Goal: Complete application form: Complete application form

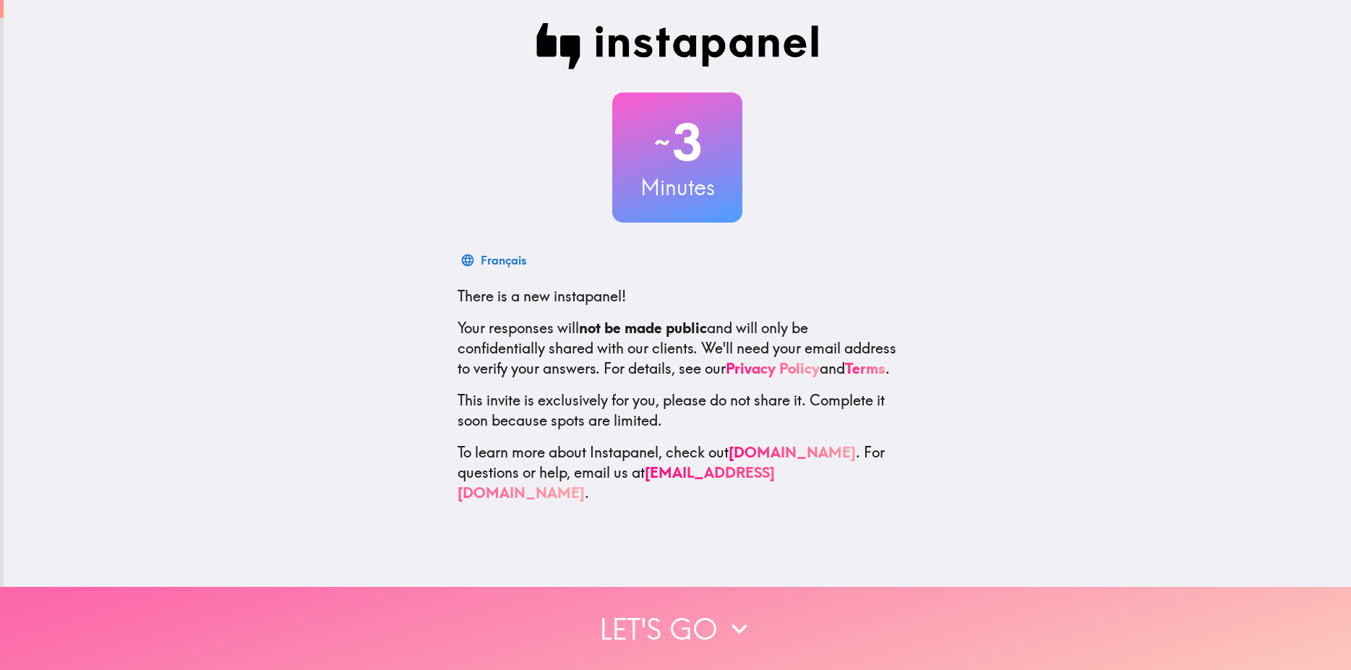
click at [671, 605] on button "Let's go" at bounding box center [675, 628] width 1351 height 83
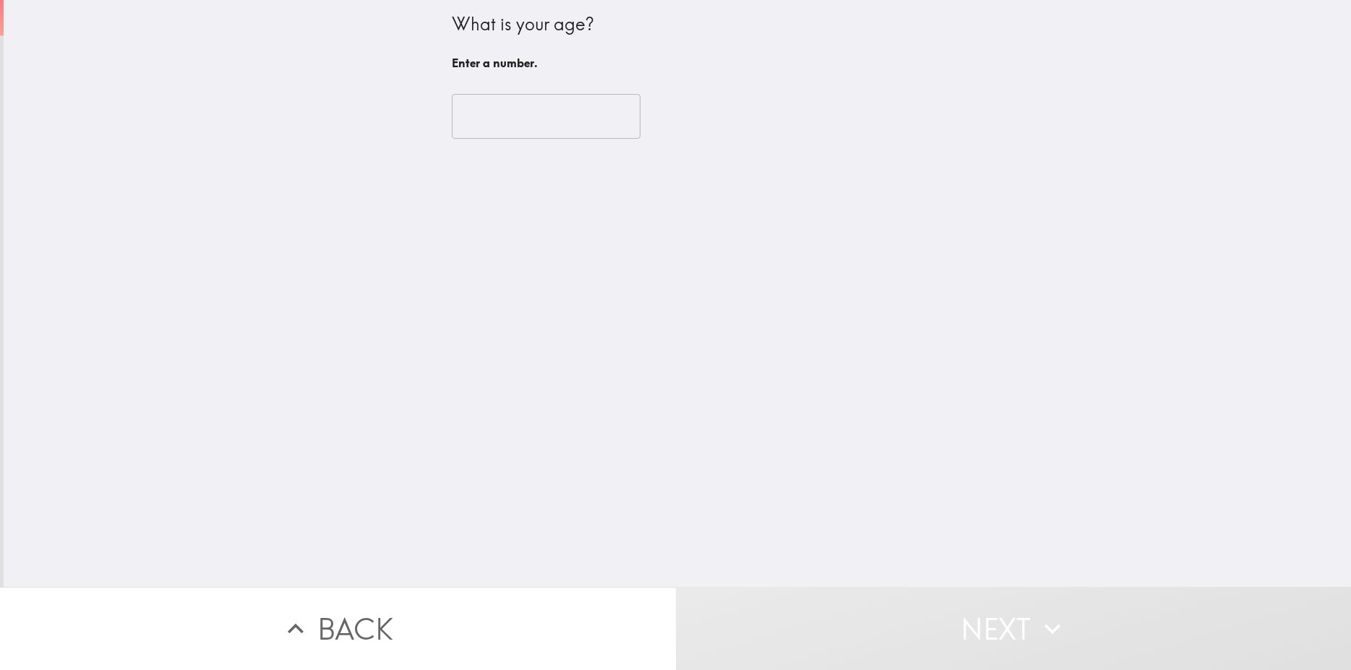
click at [569, 129] on input "number" at bounding box center [546, 116] width 189 height 45
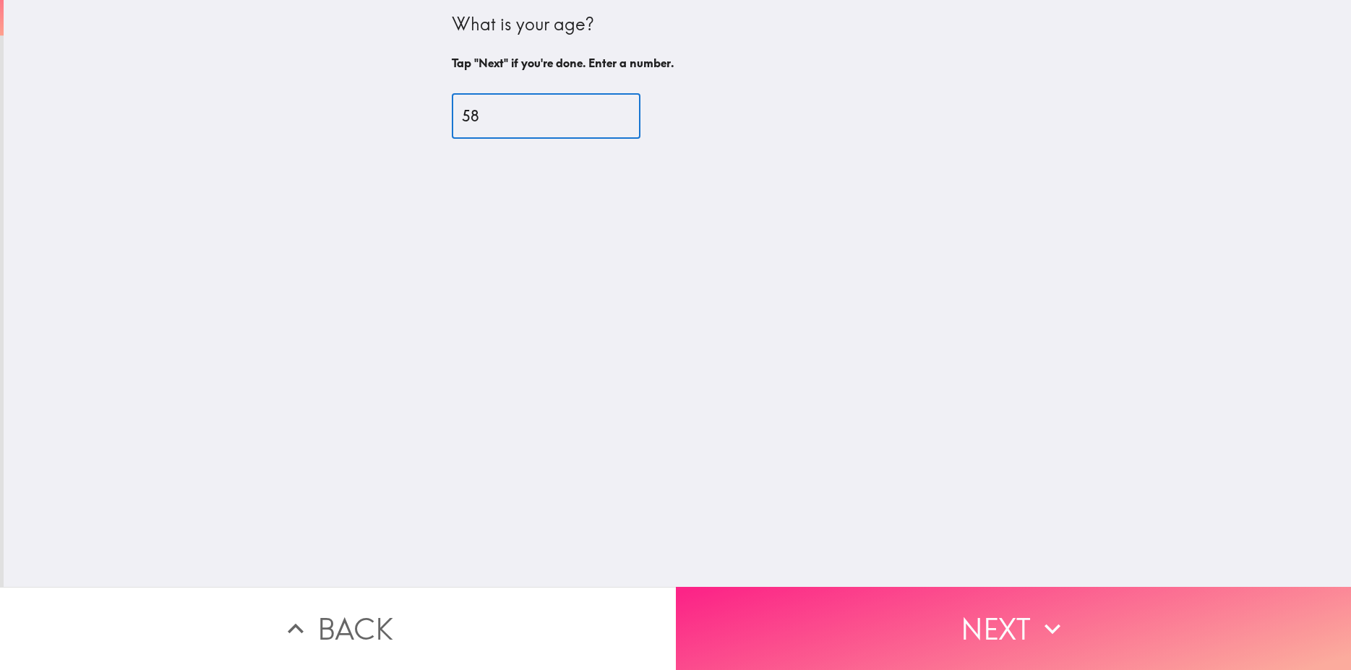
type input "58"
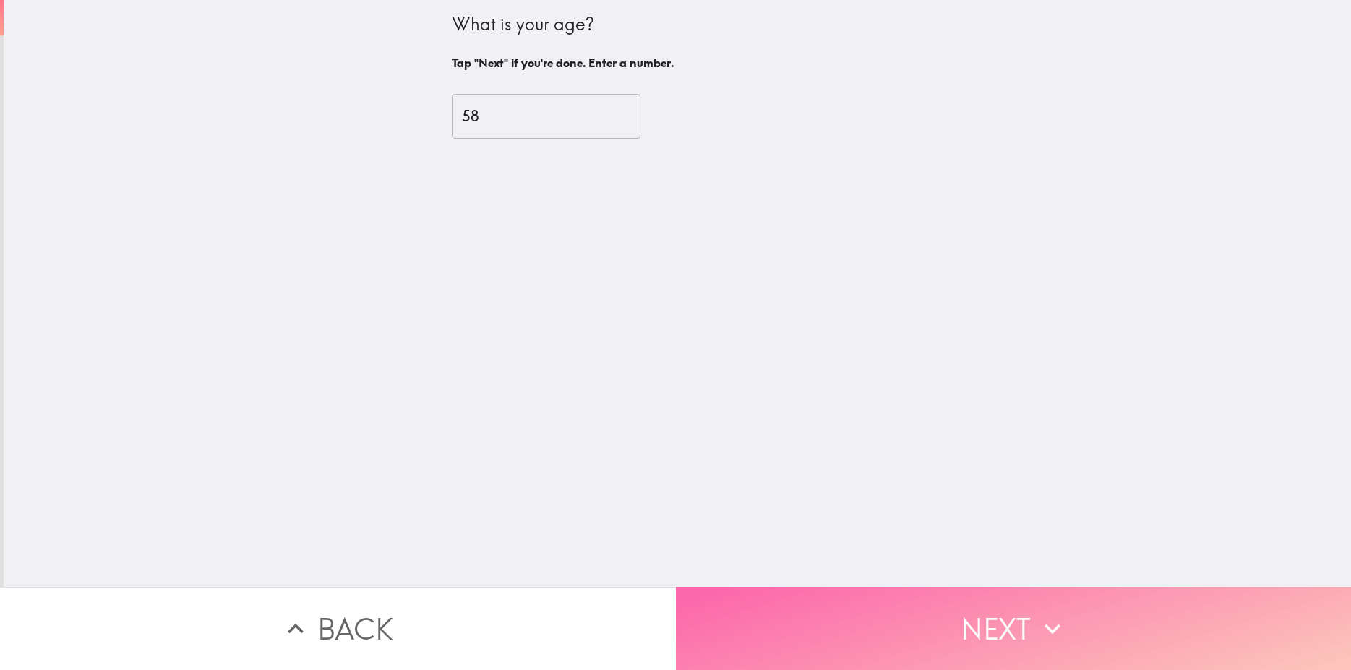
click at [887, 592] on button "Next" at bounding box center [1014, 628] width 676 height 83
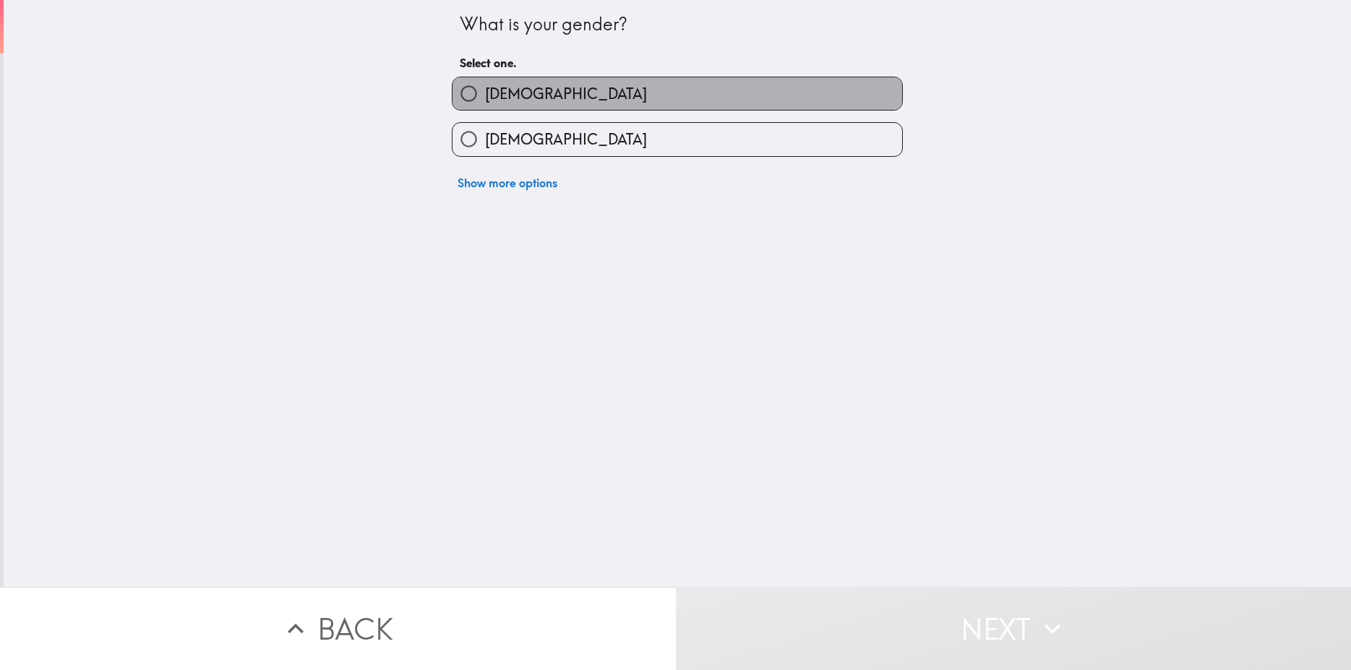
click at [606, 91] on label "[DEMOGRAPHIC_DATA]" at bounding box center [676, 93] width 449 height 33
click at [485, 91] on input "[DEMOGRAPHIC_DATA]" at bounding box center [468, 93] width 33 height 33
radio input "true"
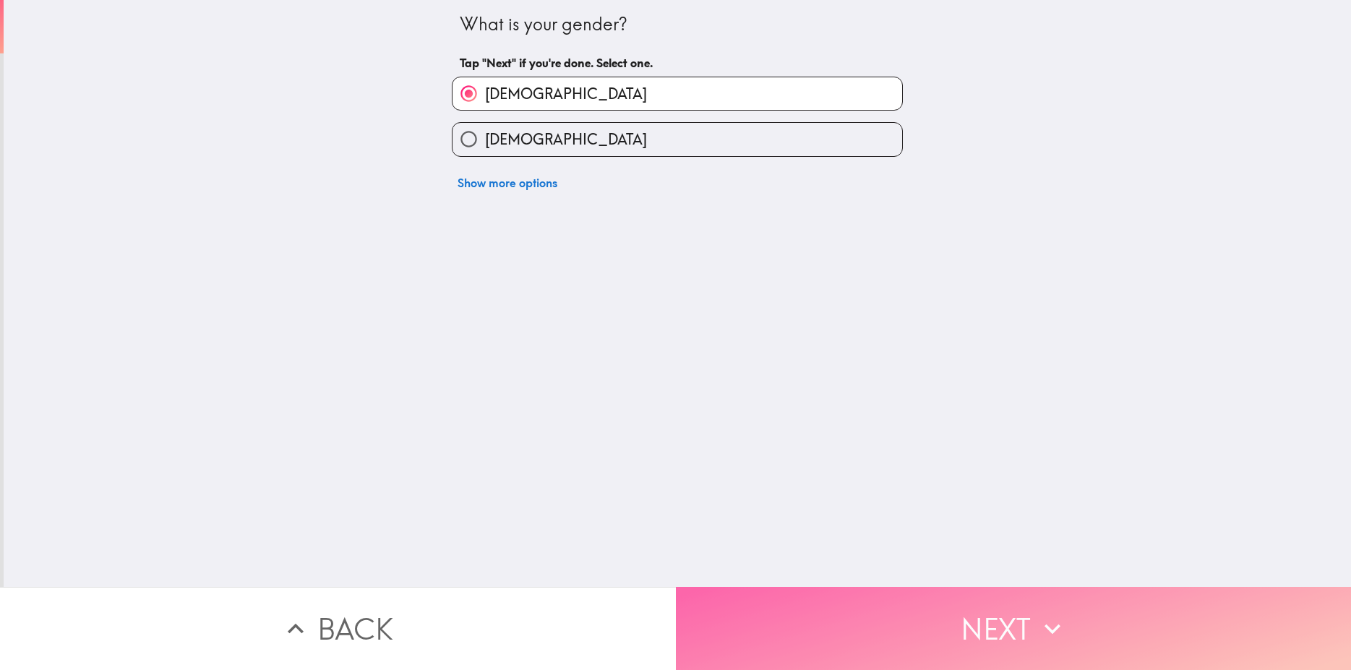
click at [812, 628] on button "Next" at bounding box center [1014, 628] width 676 height 83
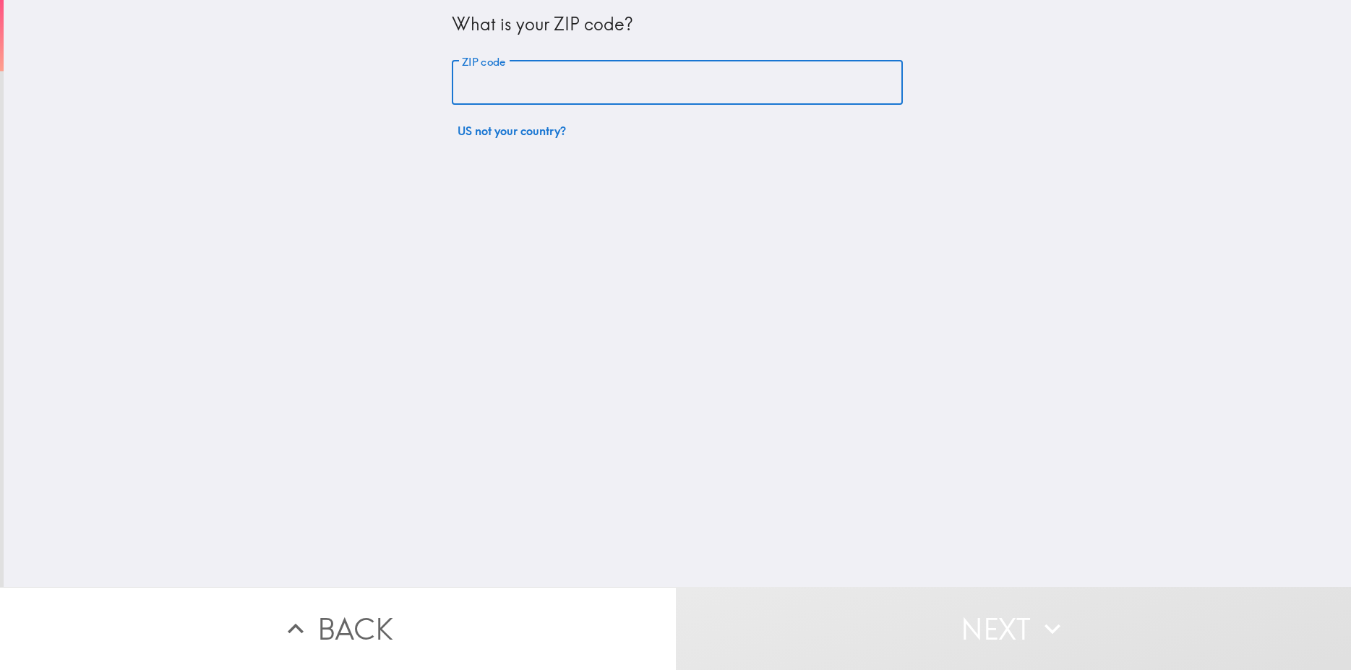
click at [508, 73] on input "ZIP code" at bounding box center [677, 83] width 451 height 45
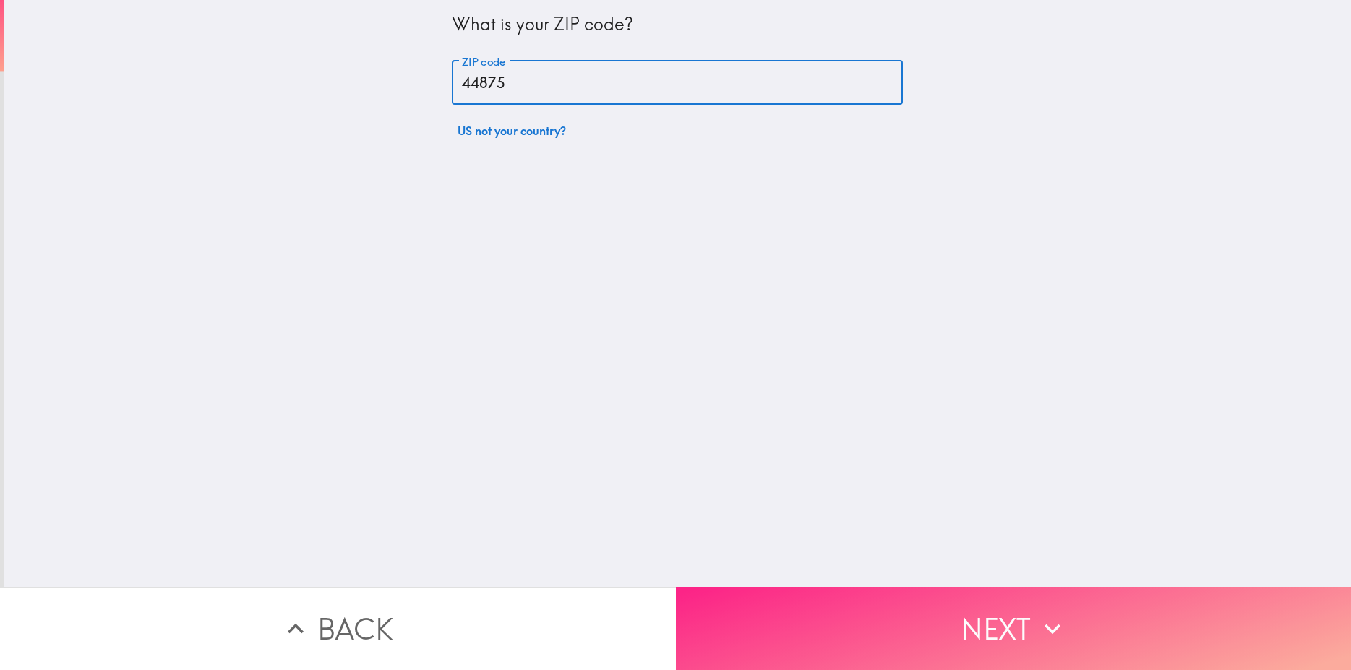
type input "44875"
click at [844, 628] on button "Next" at bounding box center [1014, 628] width 676 height 83
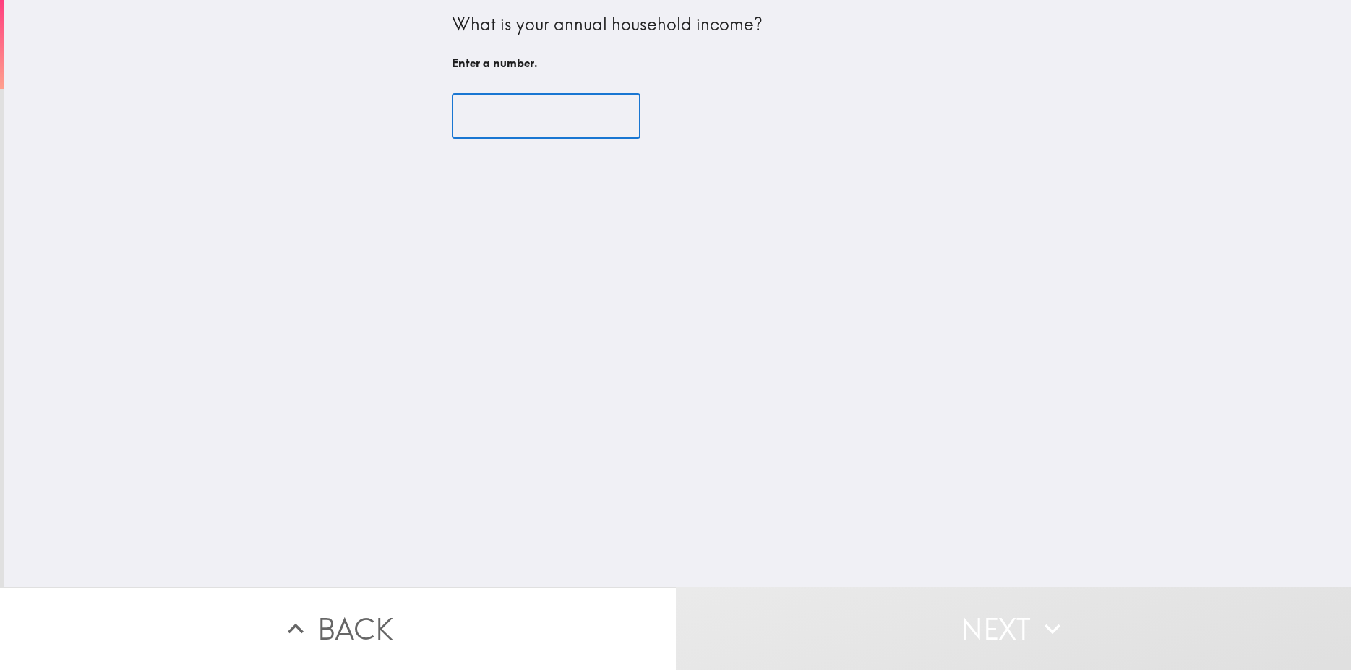
click at [496, 123] on input "number" at bounding box center [546, 116] width 189 height 45
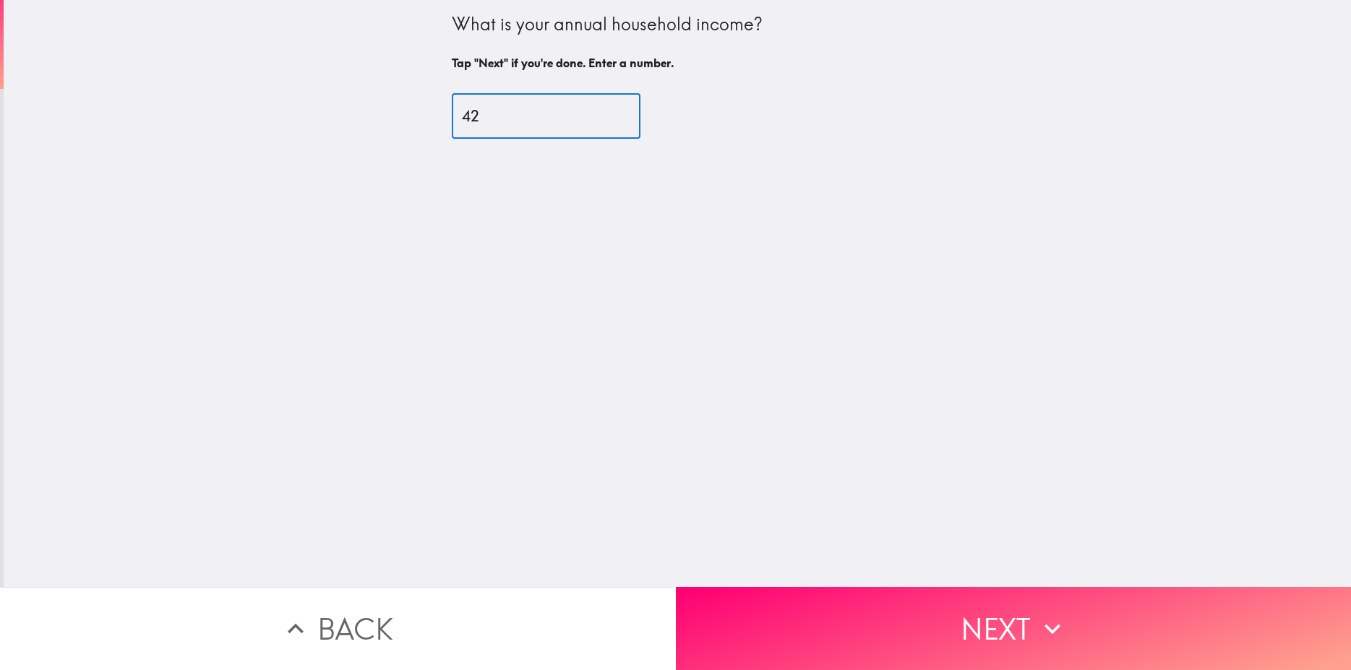
type input "426"
